Goal: Communication & Community: Answer question/provide support

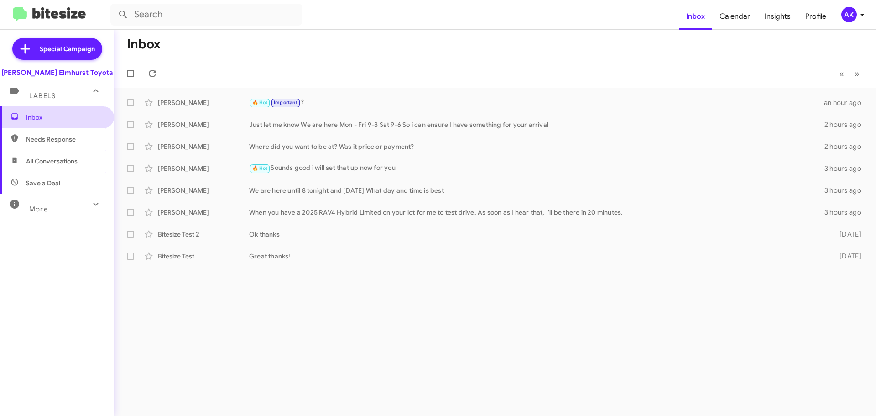
click at [64, 112] on span "Inbox" at bounding box center [57, 117] width 114 height 22
click at [48, 121] on span "Inbox" at bounding box center [65, 117] width 78 height 9
click at [49, 120] on span "Inbox" at bounding box center [65, 117] width 78 height 9
click at [695, 18] on span "Inbox" at bounding box center [695, 16] width 33 height 26
click at [73, 143] on span "Needs Response" at bounding box center [65, 139] width 78 height 9
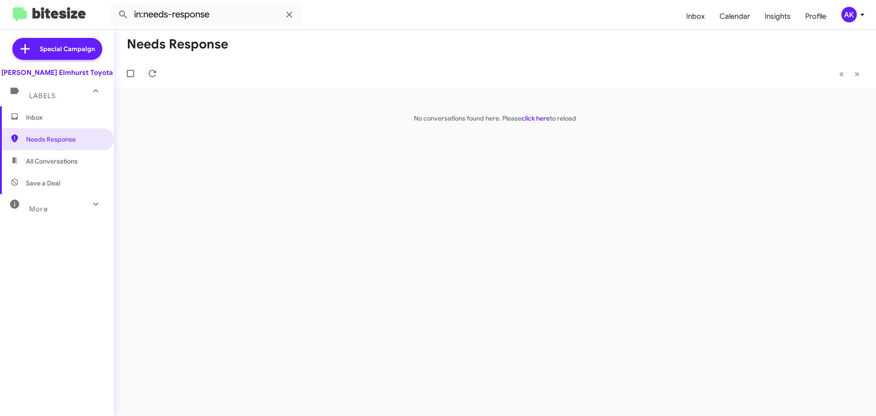
click at [34, 162] on span "All Conversations" at bounding box center [52, 161] width 52 height 9
type input "in:all-conversations"
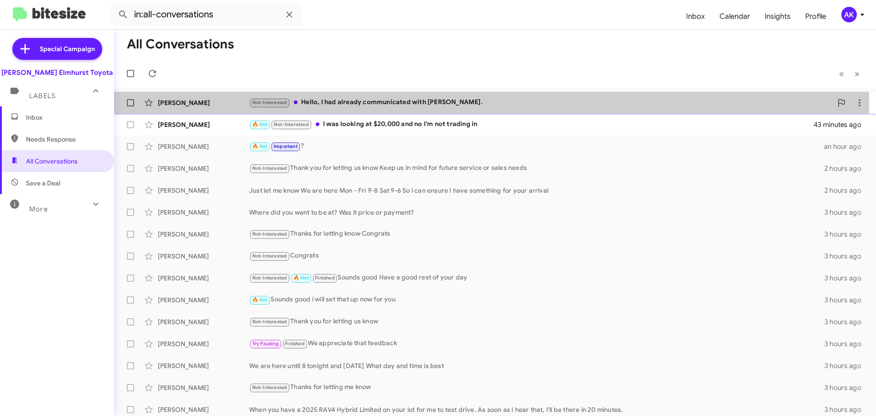
click at [345, 105] on div "Not-Interested Hello, I had already communicated with [PERSON_NAME]." at bounding box center [540, 102] width 583 height 10
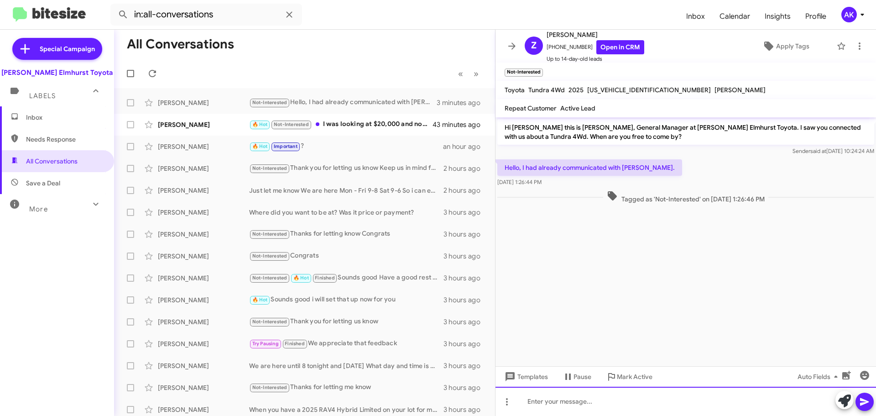
click at [609, 394] on div at bounding box center [686, 401] width 381 height 29
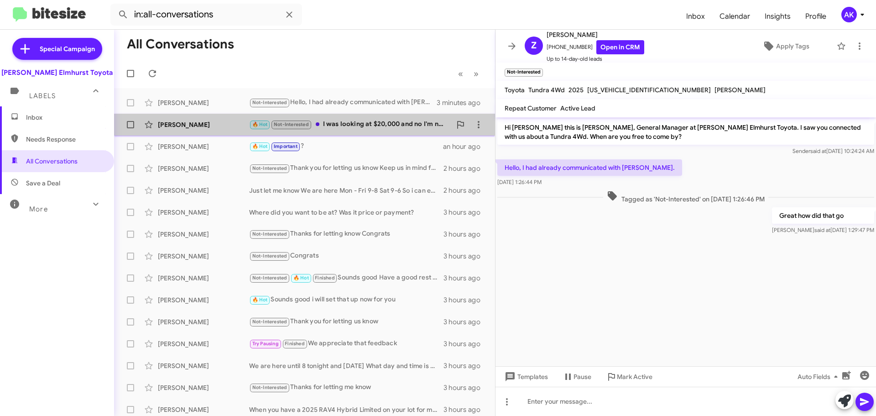
click at [395, 120] on div "🔥 Hot Not-Interested I was looking at $20,000 and no I'm not trading in" at bounding box center [350, 124] width 202 height 10
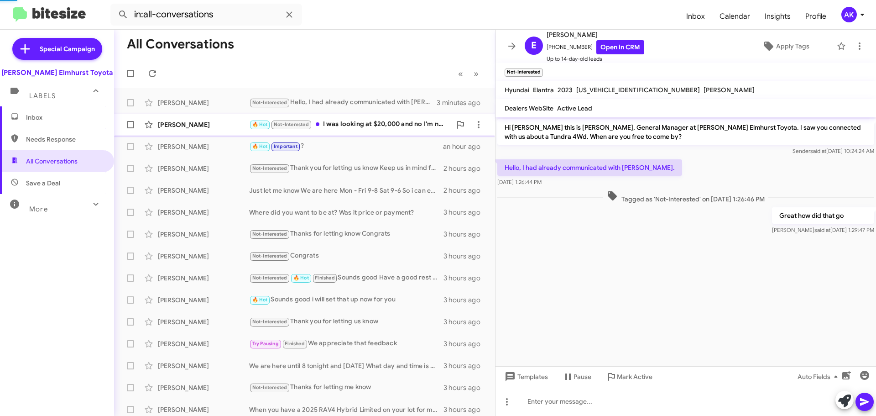
scroll to position [13, 0]
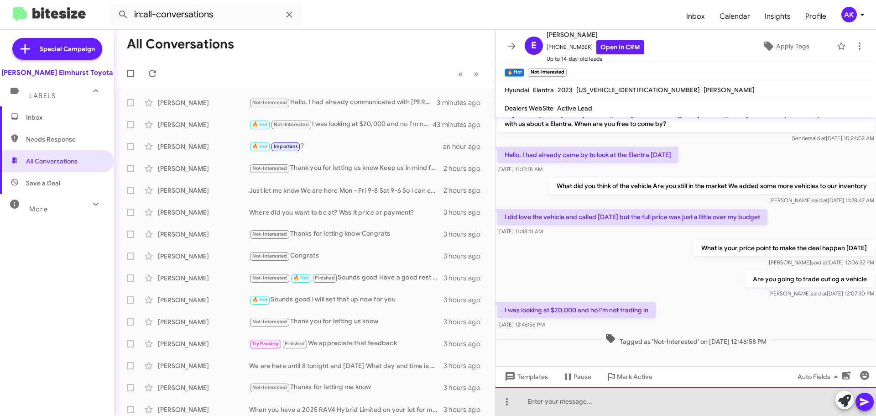
click at [596, 408] on div at bounding box center [686, 401] width 381 height 29
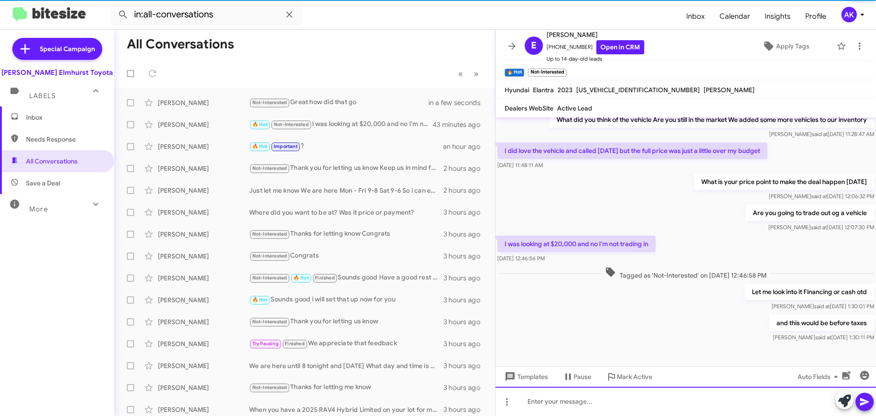
scroll to position [79, 0]
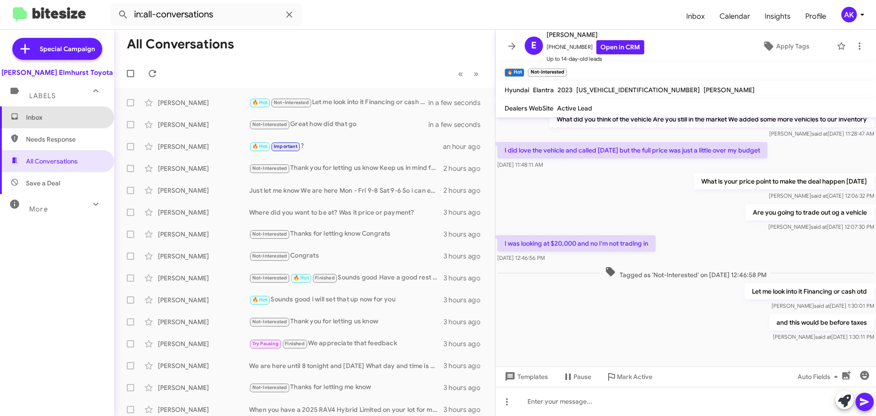
click at [67, 114] on span "Inbox" at bounding box center [65, 117] width 78 height 9
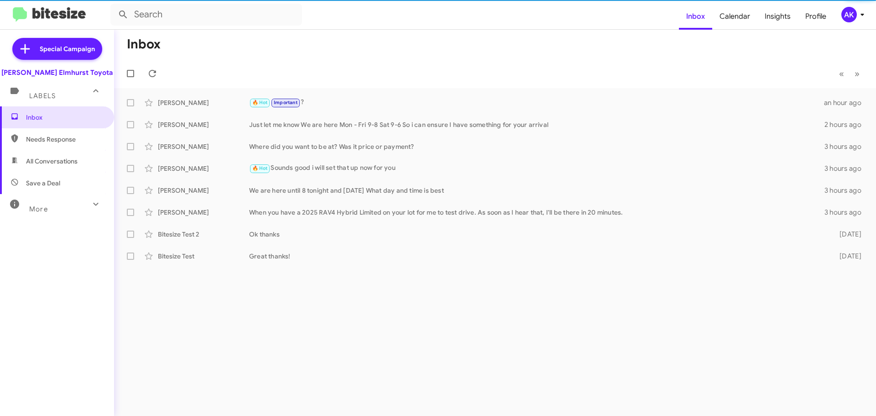
click at [60, 160] on span "All Conversations" at bounding box center [52, 161] width 52 height 9
type input "in:all-conversations"
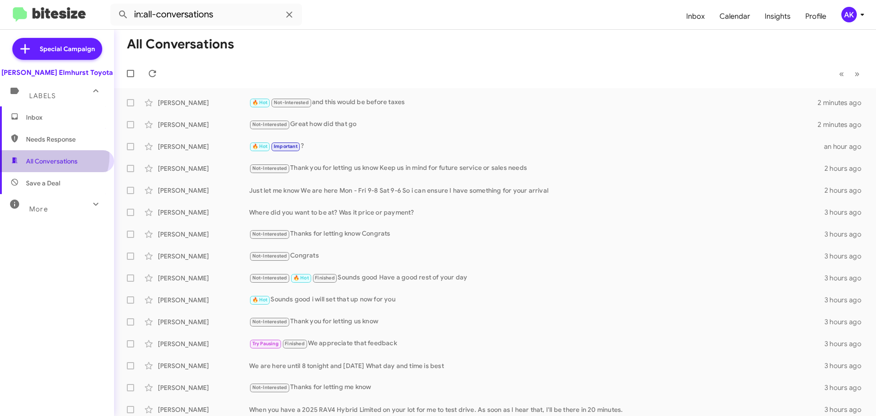
click at [52, 156] on span "All Conversations" at bounding box center [57, 161] width 114 height 22
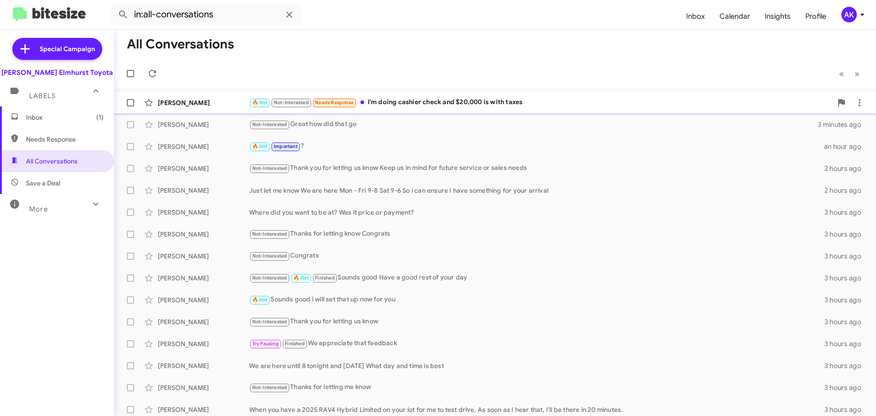
click at [436, 98] on div "🔥 Hot Not-Interested Needs Response I'm doing cashier check and $20,000 is with…" at bounding box center [540, 102] width 583 height 10
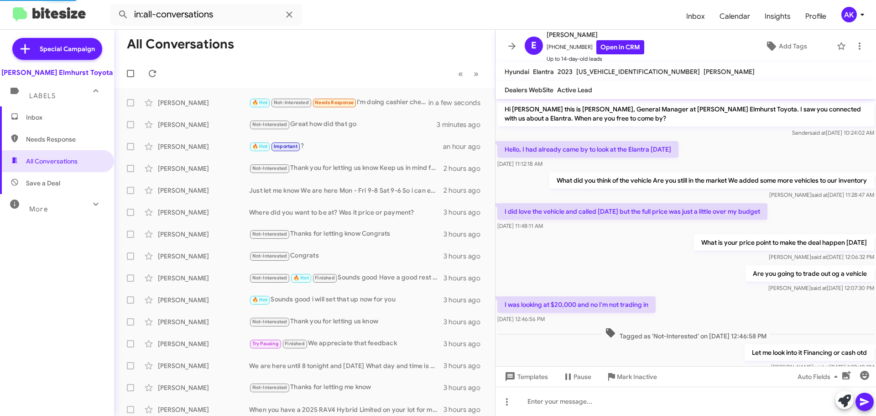
scroll to position [94, 0]
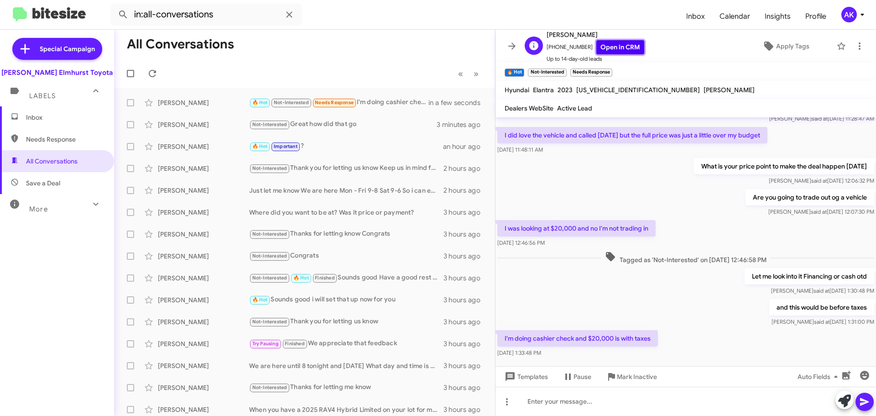
click at [597, 52] on link "Open in CRM" at bounding box center [621, 47] width 48 height 14
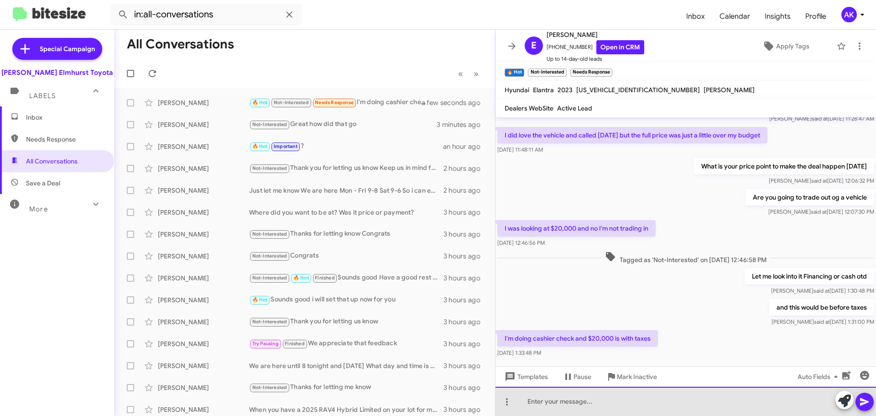
click at [614, 401] on div at bounding box center [686, 401] width 381 height 29
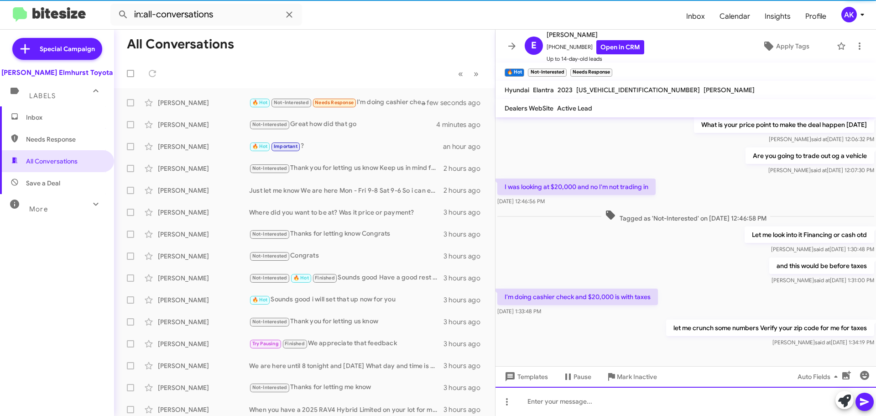
scroll to position [146, 0]
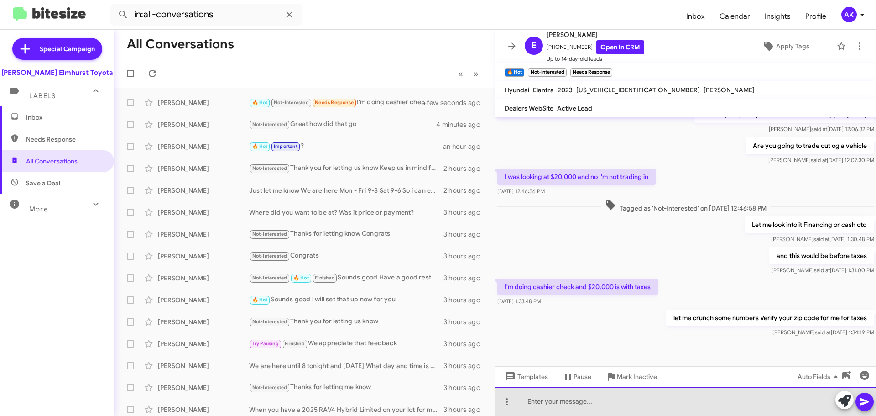
drag, startPoint x: 612, startPoint y: 392, endPoint x: 603, endPoint y: 403, distance: 14.3
click at [608, 396] on div at bounding box center [686, 401] width 381 height 29
click at [603, 403] on div at bounding box center [686, 401] width 381 height 29
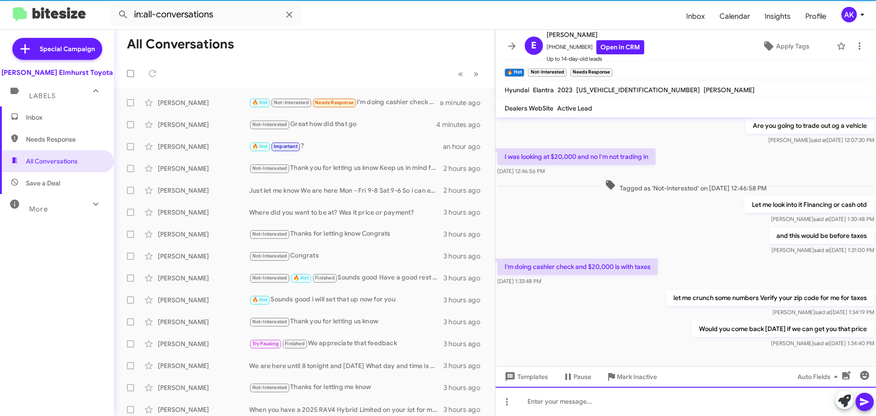
scroll to position [179, 0]
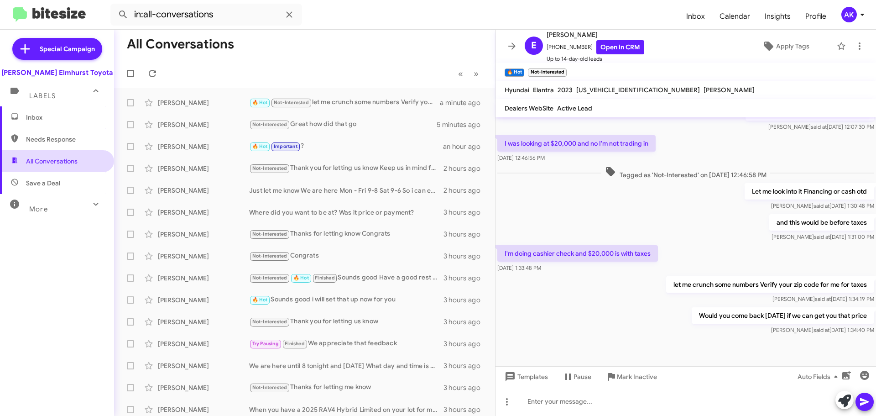
click at [82, 165] on span "All Conversations" at bounding box center [57, 161] width 114 height 22
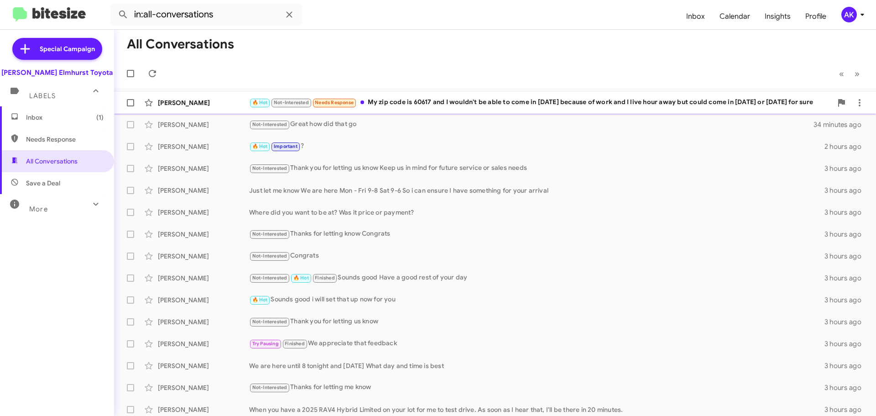
click at [427, 104] on div "🔥 Hot Not-Interested Needs Response My zip code is 60617 and I wouldn't be able…" at bounding box center [540, 102] width 583 height 10
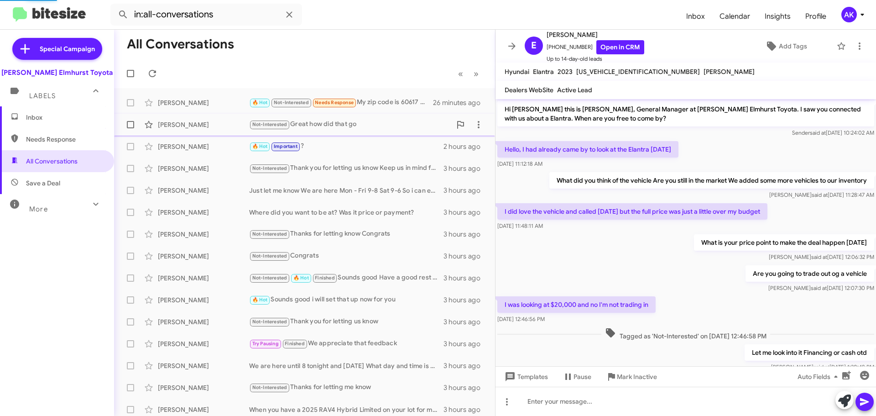
scroll to position [204, 0]
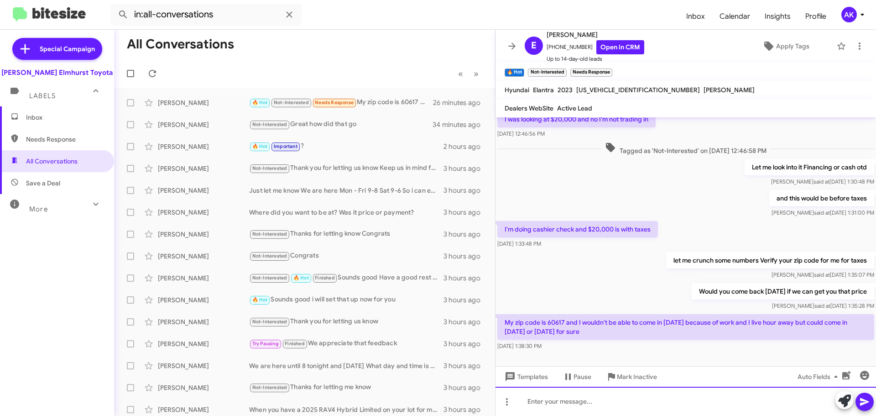
click at [569, 399] on div at bounding box center [686, 401] width 381 height 29
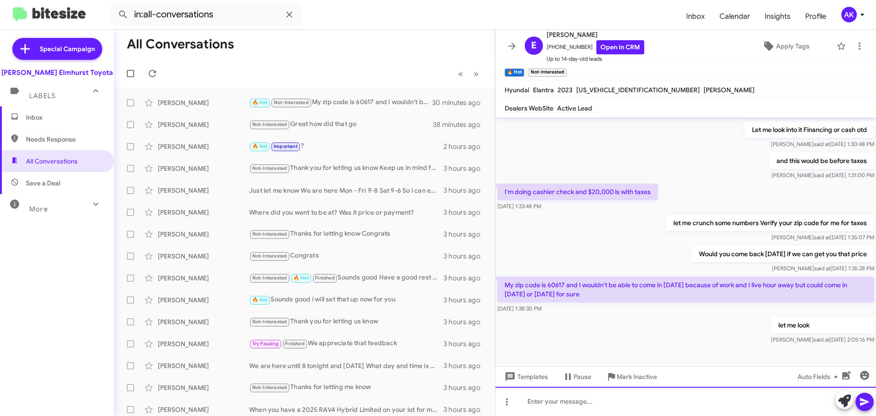
scroll to position [255, 0]
